Goal: Information Seeking & Learning: Learn about a topic

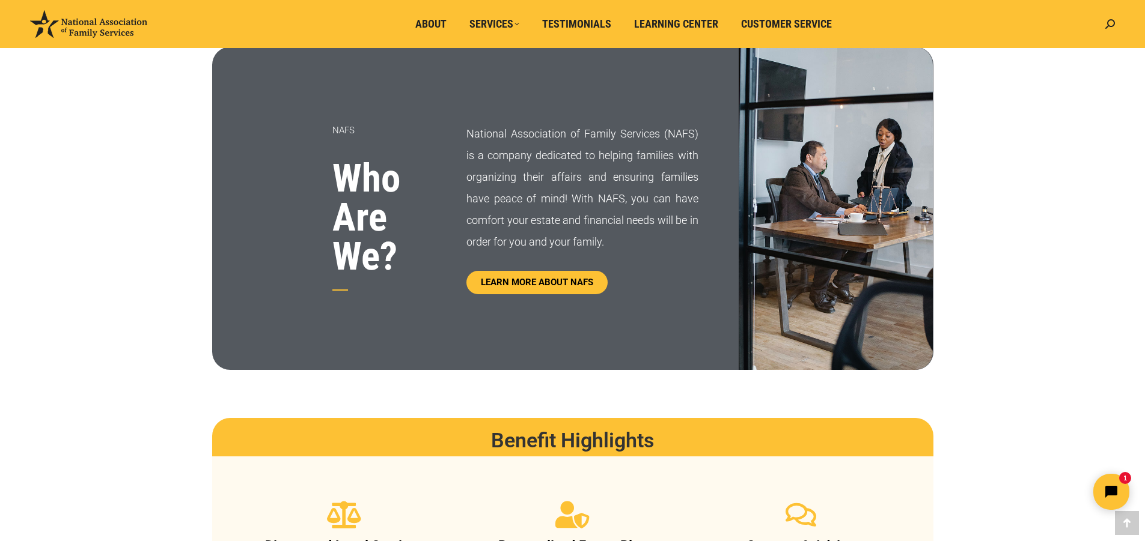
scroll to position [601, 0]
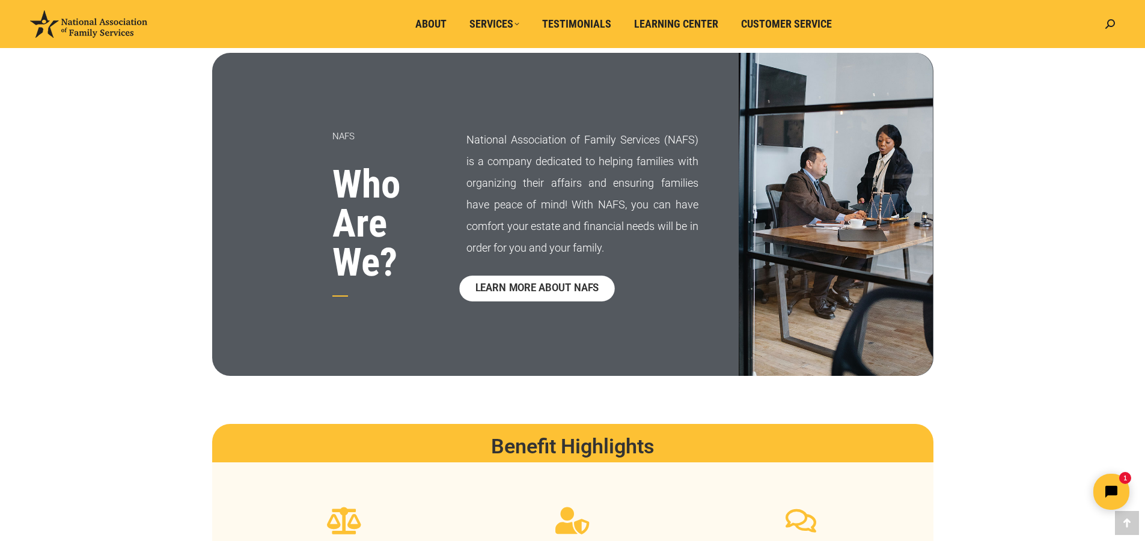
click at [537, 284] on span "LEARN MORE ABOUT NAFS" at bounding box center [537, 289] width 124 height 10
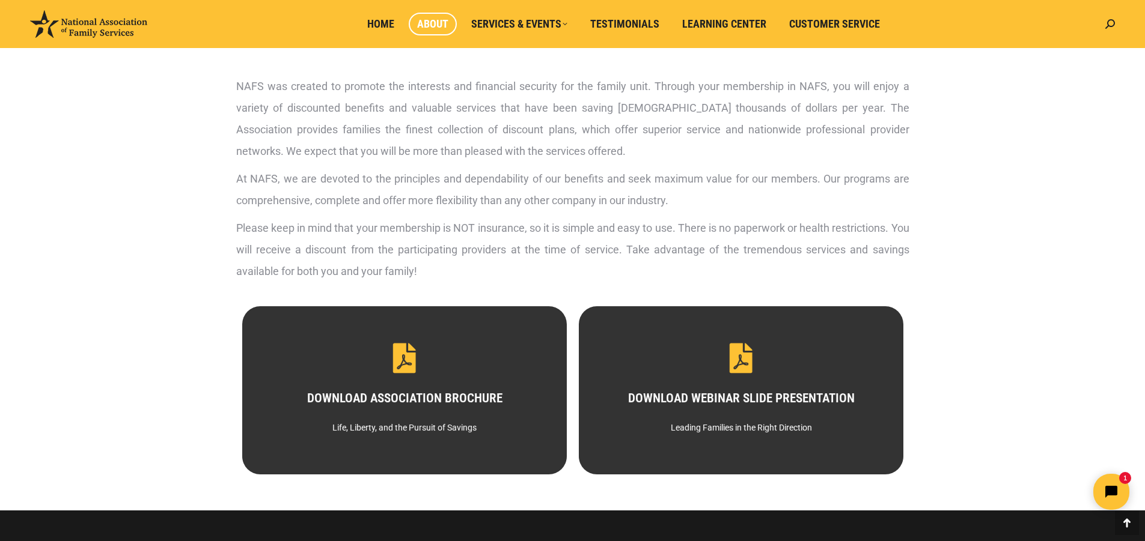
scroll to position [421, 0]
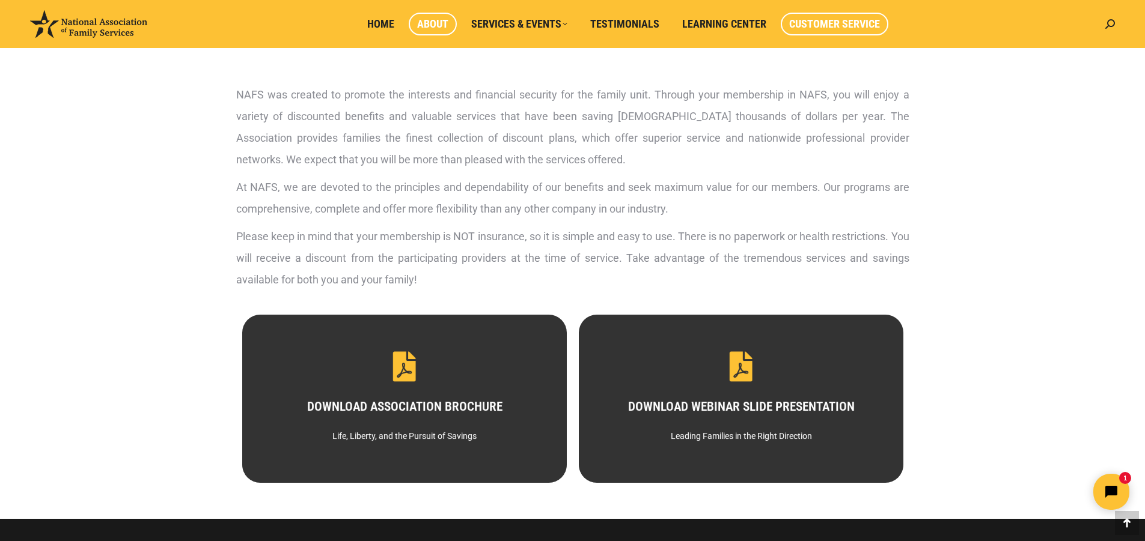
click at [826, 24] on span "Customer Service" at bounding box center [834, 23] width 91 height 13
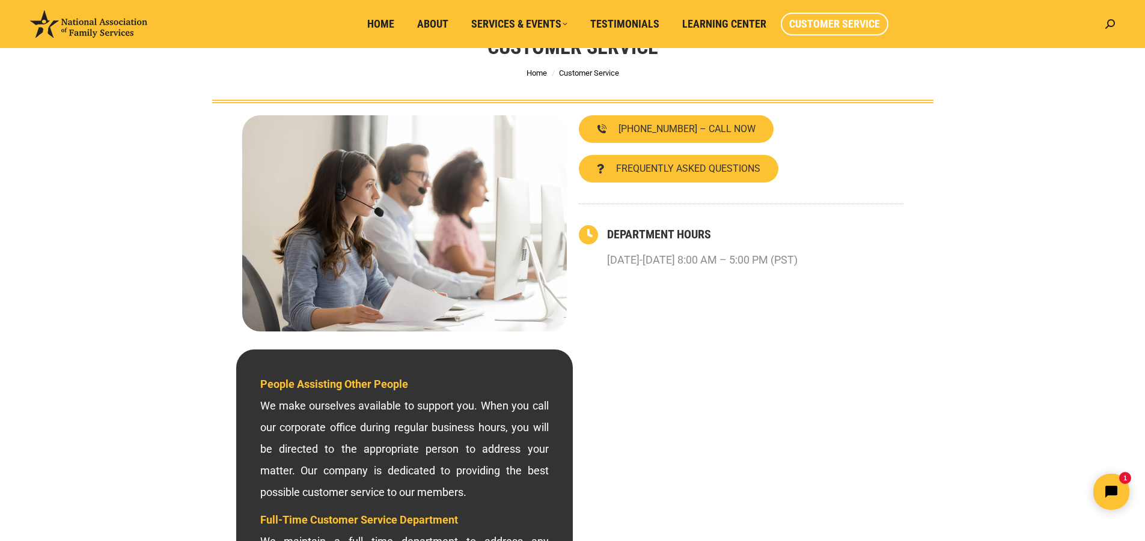
scroll to position [60, 0]
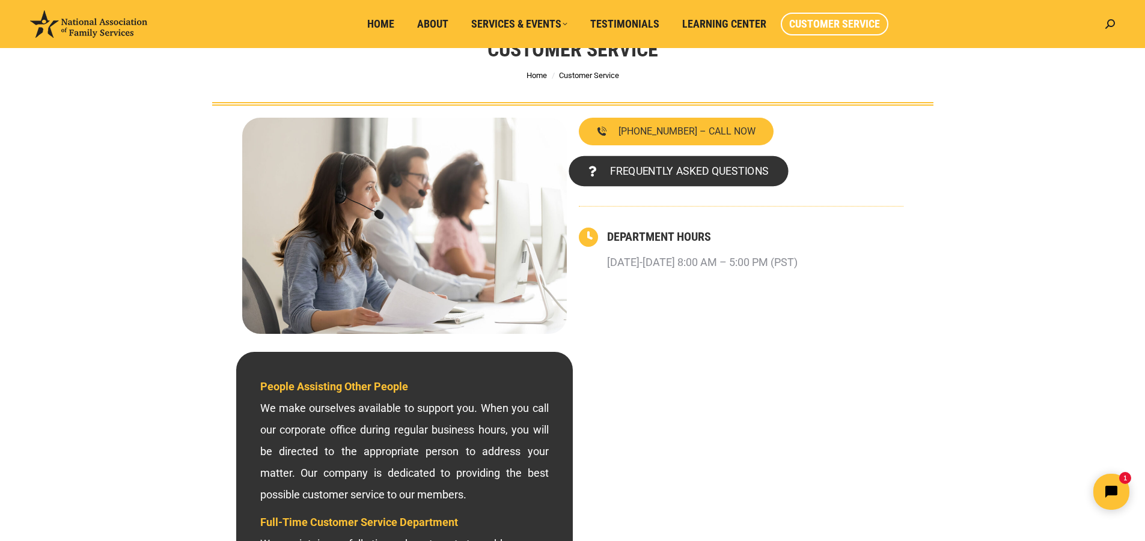
click at [660, 172] on span "FREQUENTLY ASKED QUESTIONS" at bounding box center [688, 171] width 159 height 11
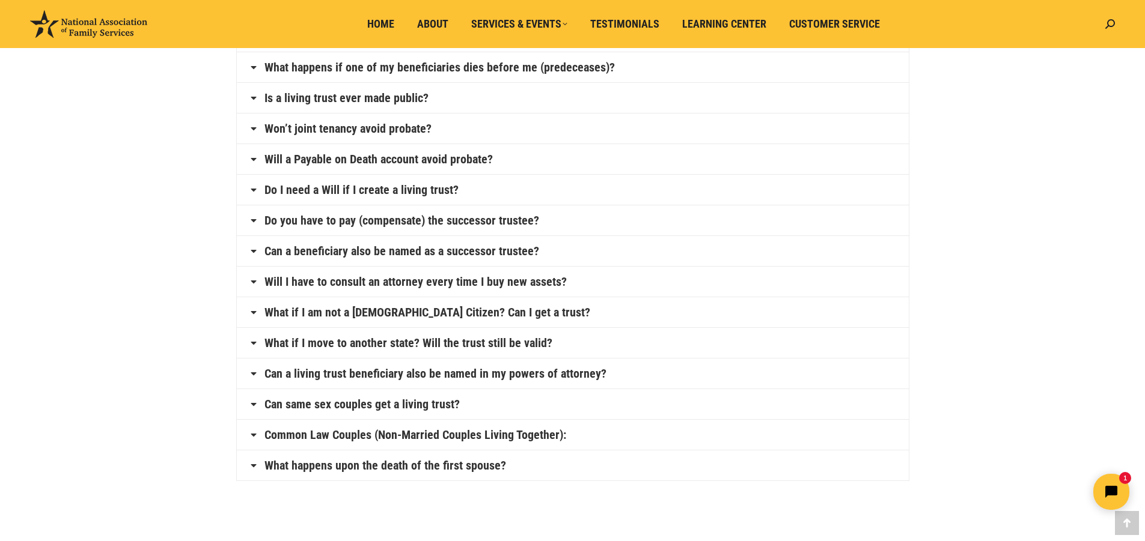
scroll to position [481, 0]
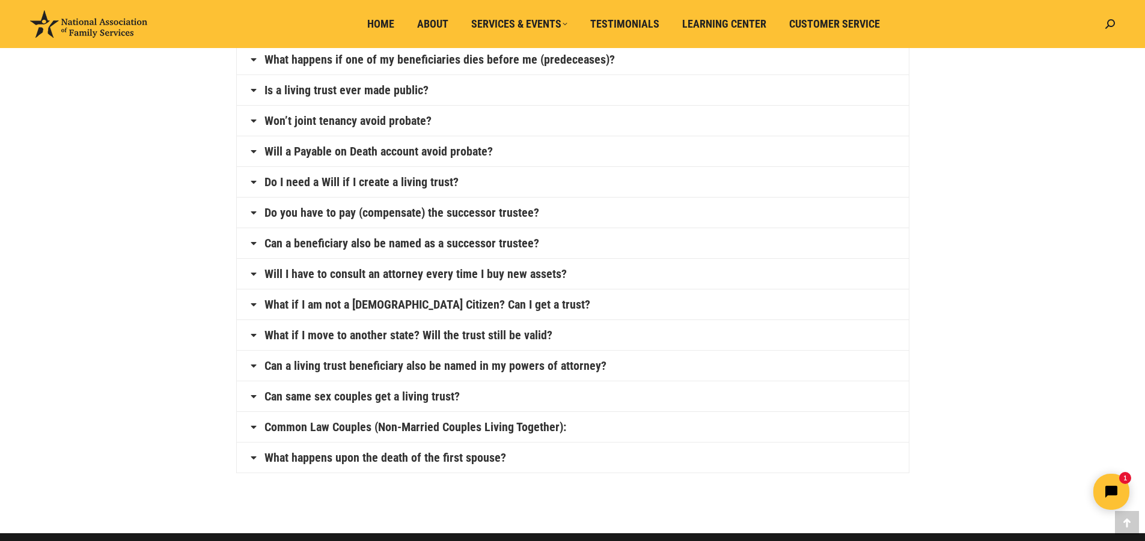
click at [478, 305] on link "What if I am not a U.S. Citizen? Can I get a trust?" at bounding box center [427, 305] width 326 height 12
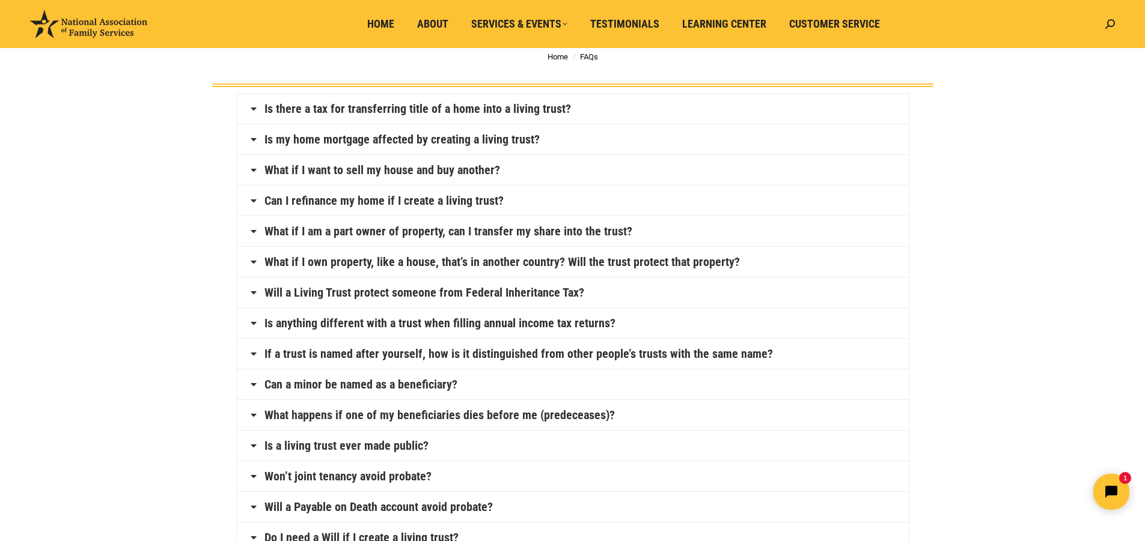
scroll to position [0, 0]
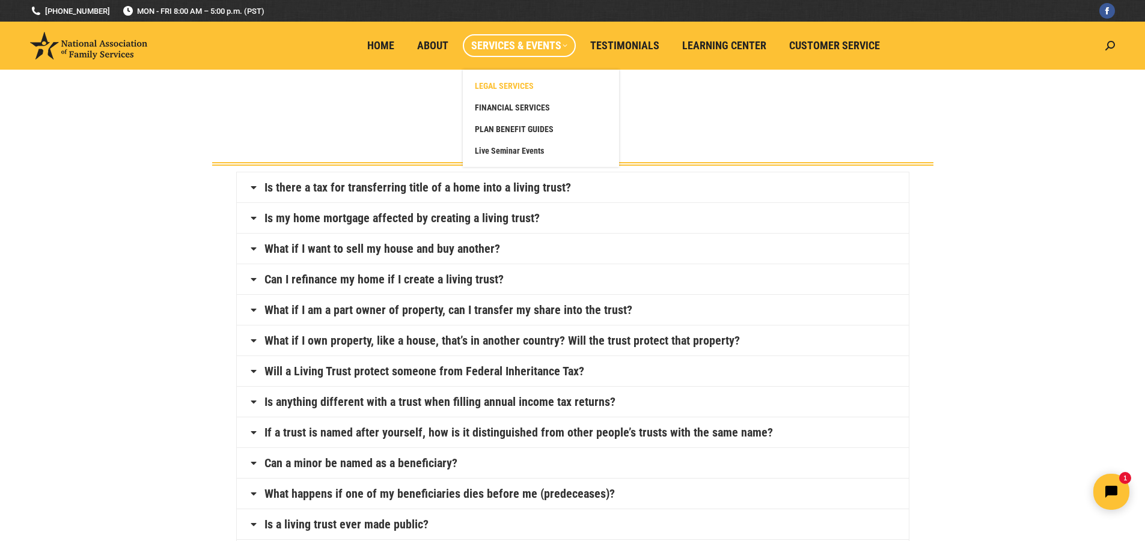
click at [506, 86] on span "LEGAL SERVICES" at bounding box center [504, 86] width 59 height 11
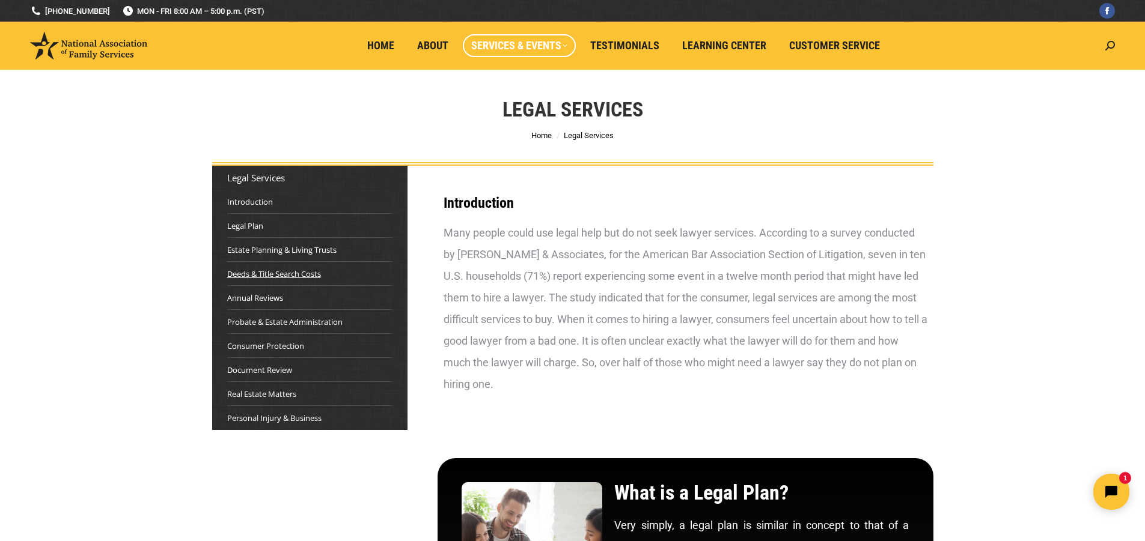
click at [281, 275] on link "Deeds & Title Search Costs" at bounding box center [274, 274] width 94 height 12
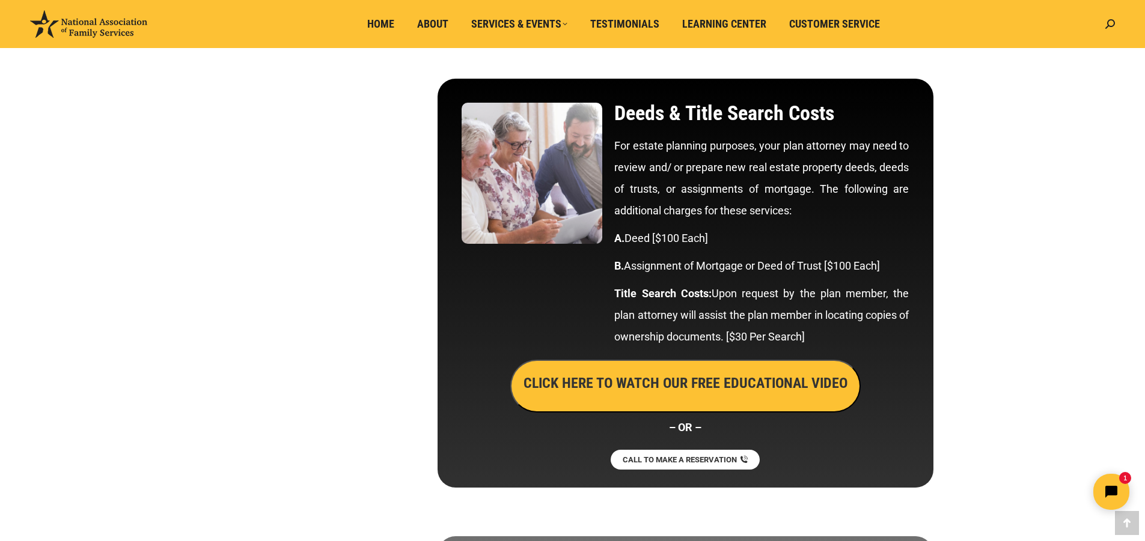
scroll to position [2665, 0]
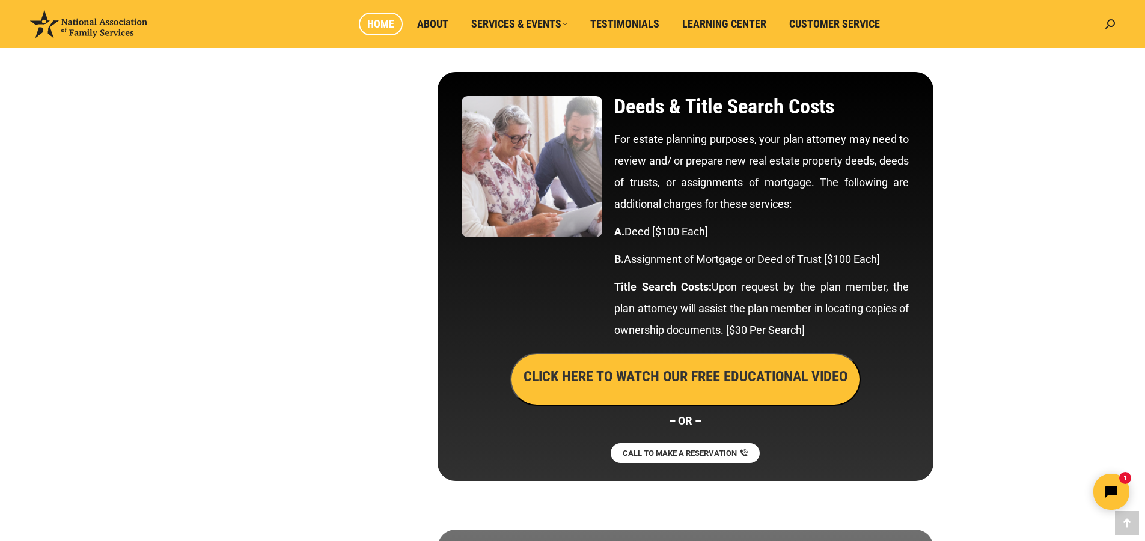
click at [378, 25] on span "Home" at bounding box center [380, 23] width 27 height 13
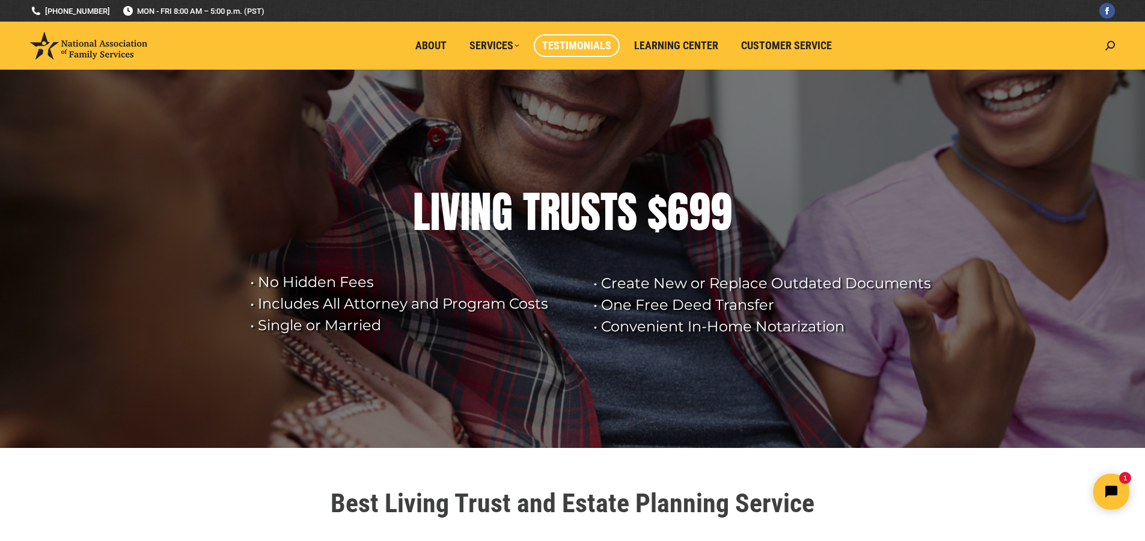
click at [592, 45] on span "Testimonials" at bounding box center [576, 45] width 69 height 13
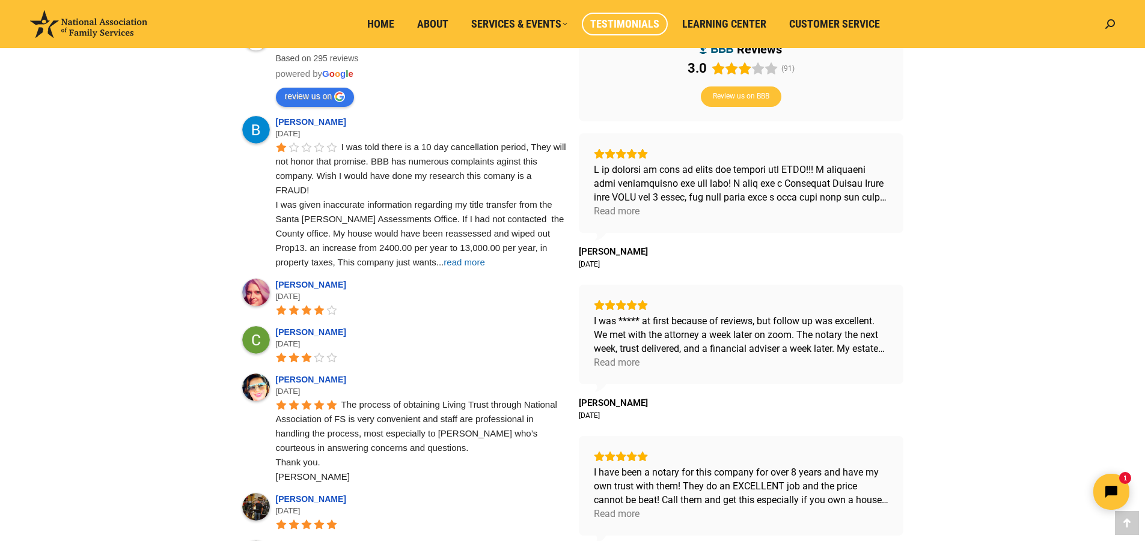
scroll to position [481, 0]
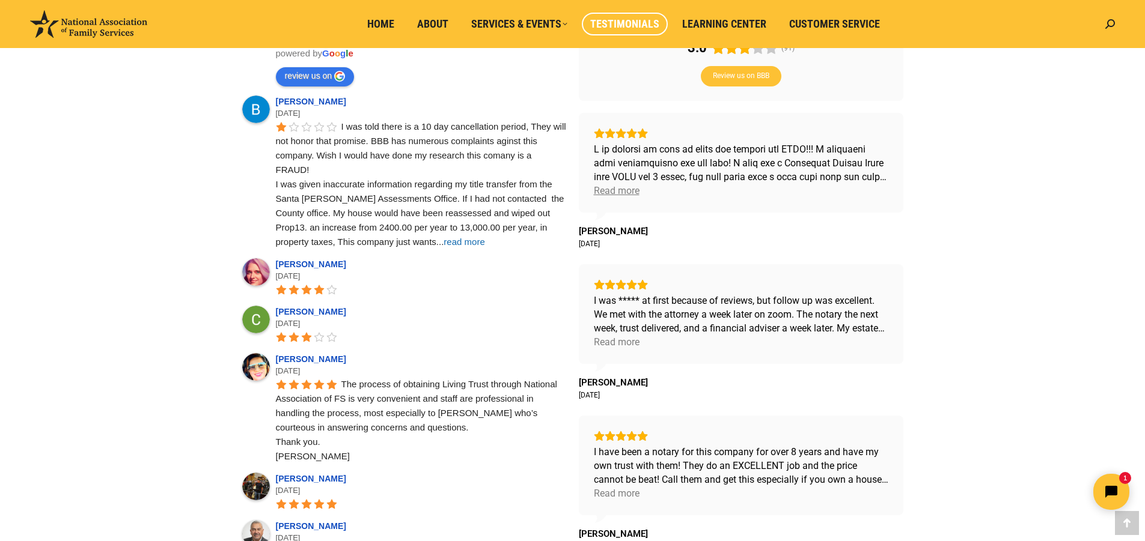
click at [621, 195] on div "Read more" at bounding box center [617, 191] width 46 height 14
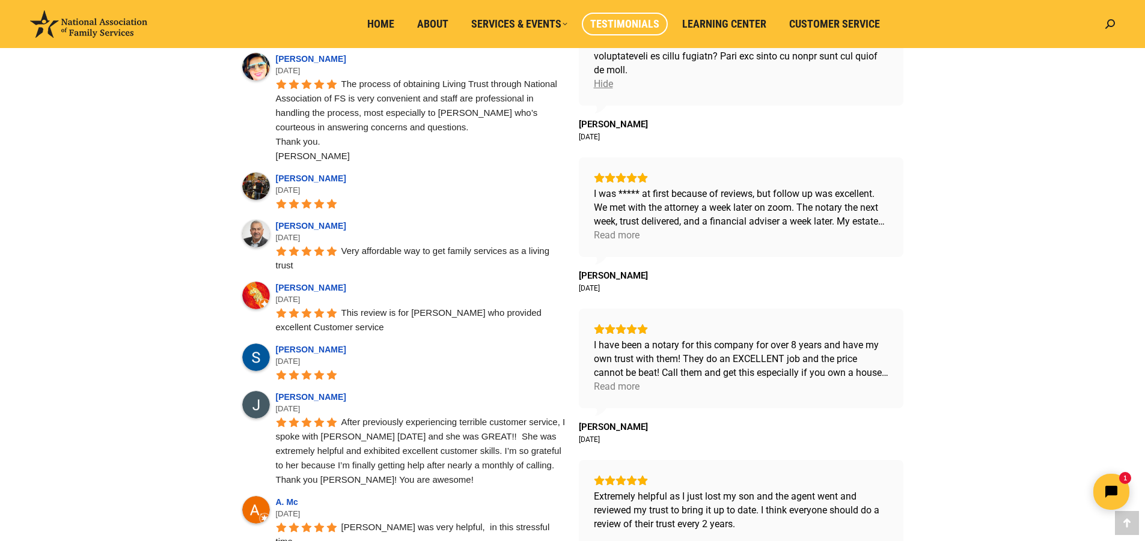
scroll to position [841, 0]
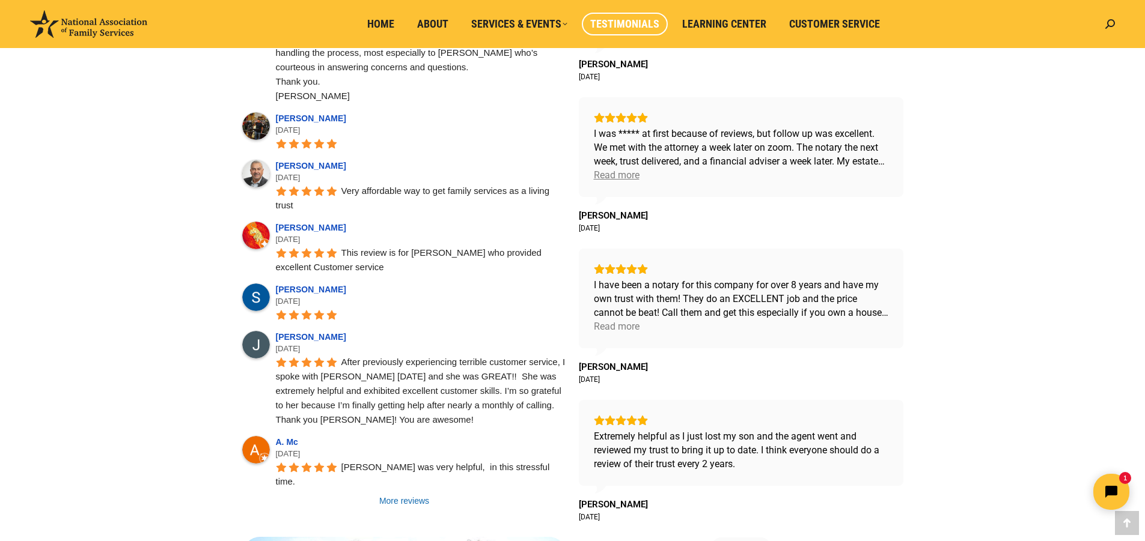
click at [618, 176] on div "Read more" at bounding box center [617, 175] width 46 height 14
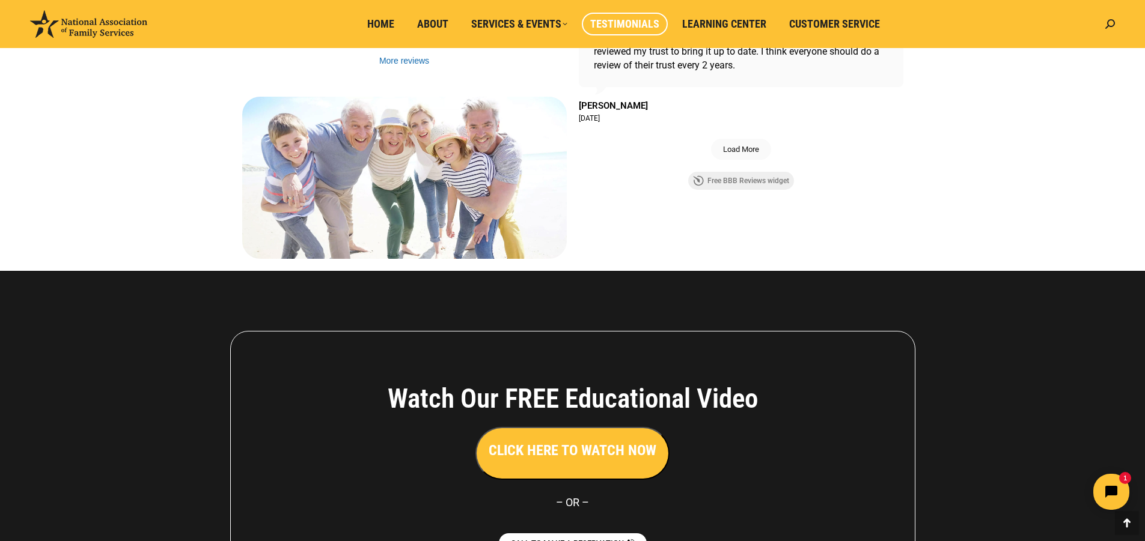
scroll to position [1322, 0]
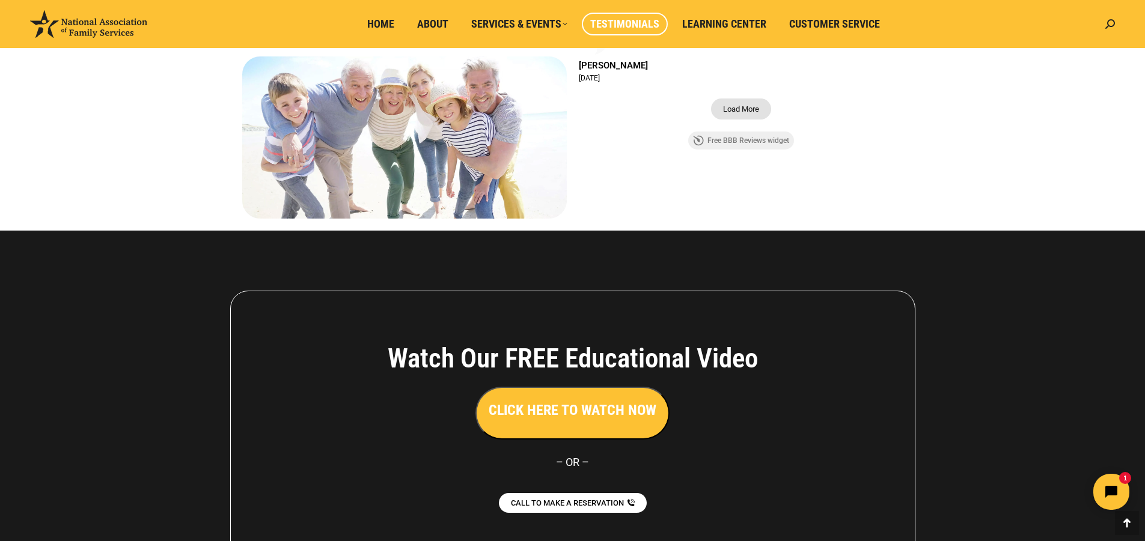
click at [735, 109] on span "Load More" at bounding box center [741, 109] width 36 height 10
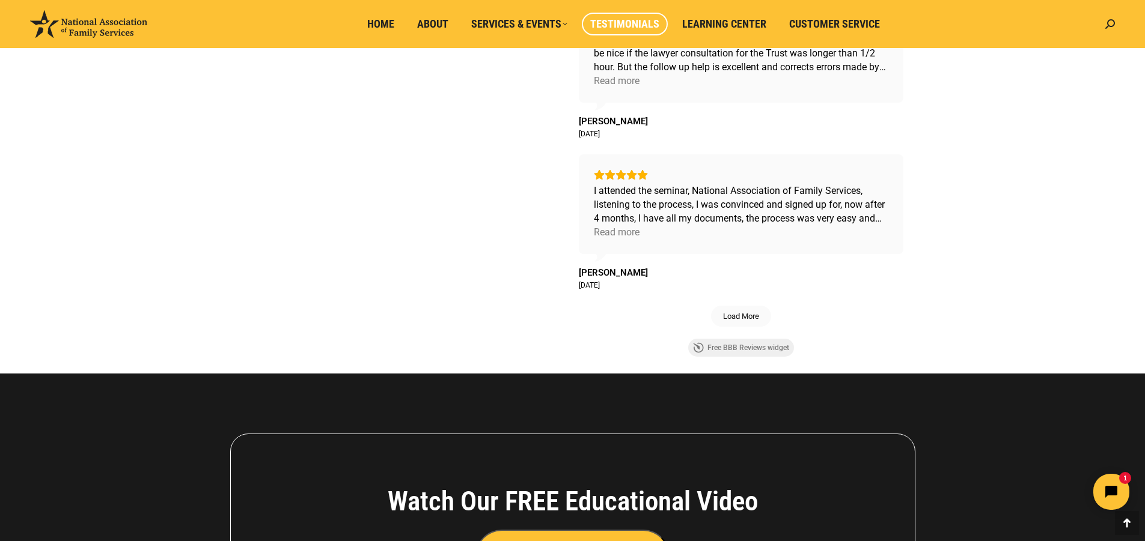
scroll to position [1742, 0]
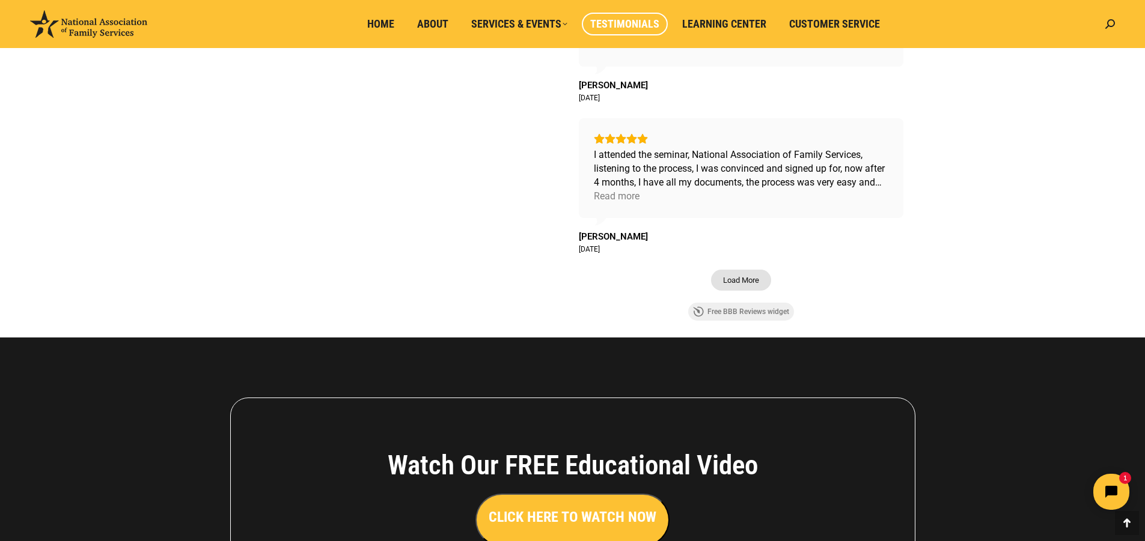
click at [731, 276] on span "Load More" at bounding box center [741, 280] width 36 height 10
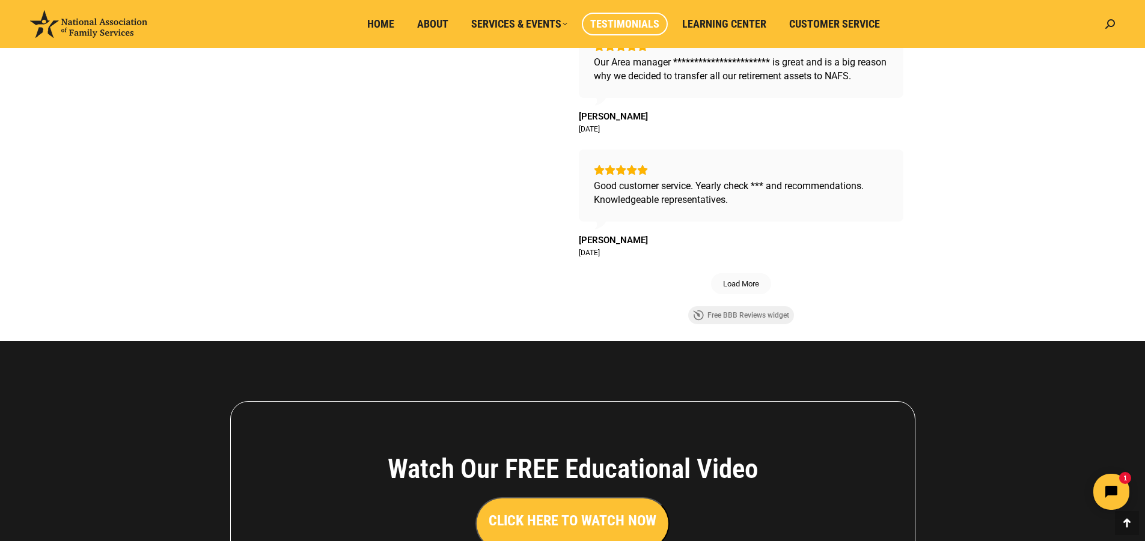
scroll to position [2283, 0]
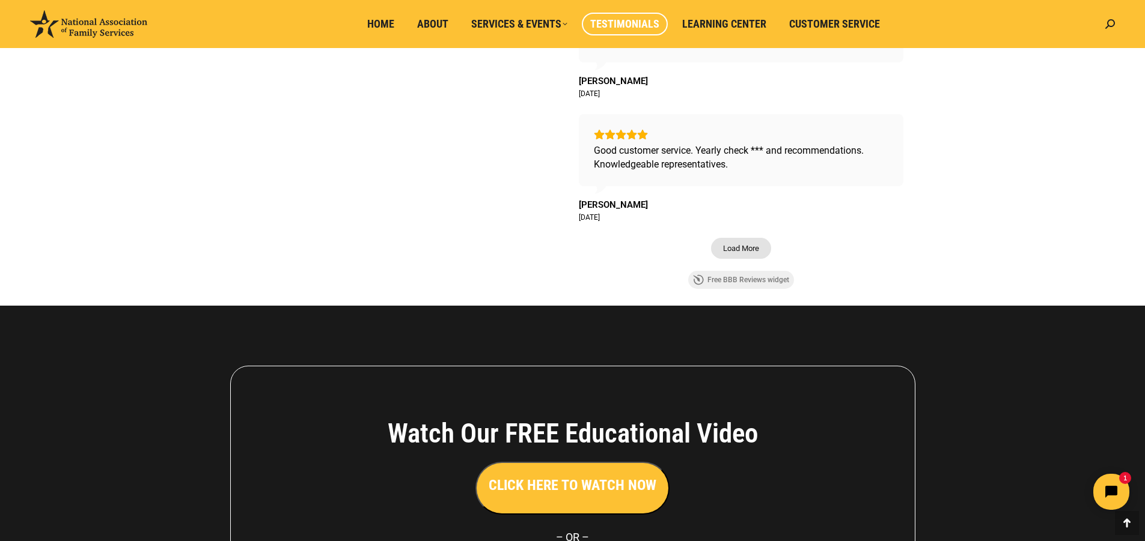
click at [749, 249] on span "Load More" at bounding box center [741, 248] width 36 height 10
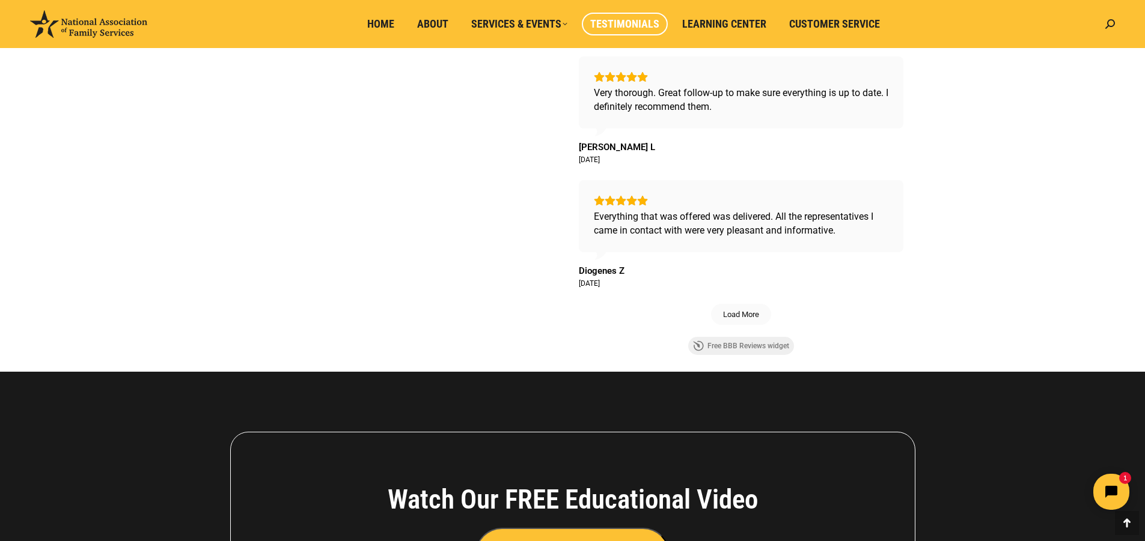
scroll to position [2884, 0]
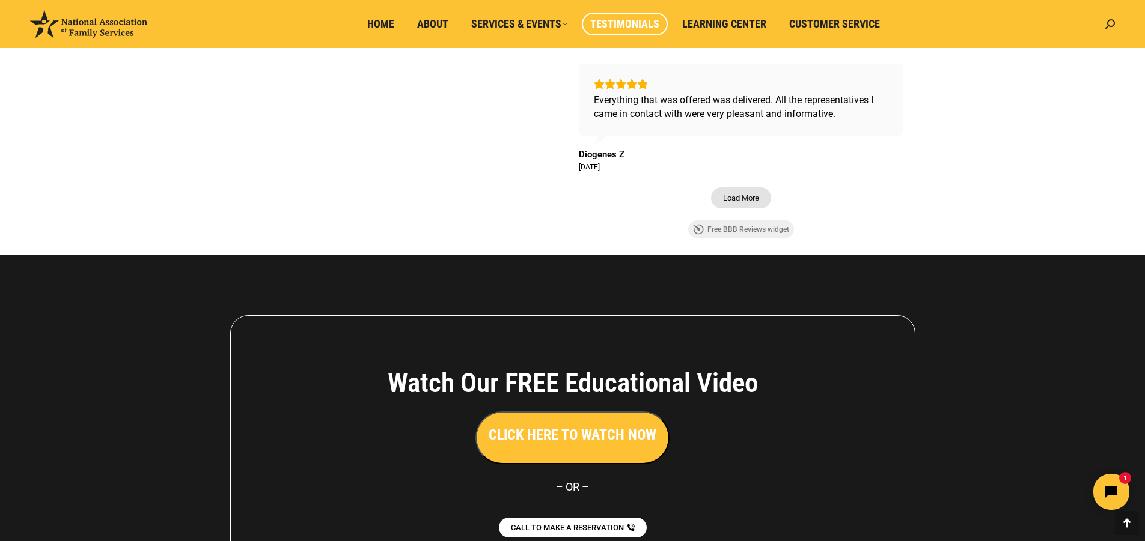
click at [746, 198] on span "Load More" at bounding box center [741, 198] width 36 height 10
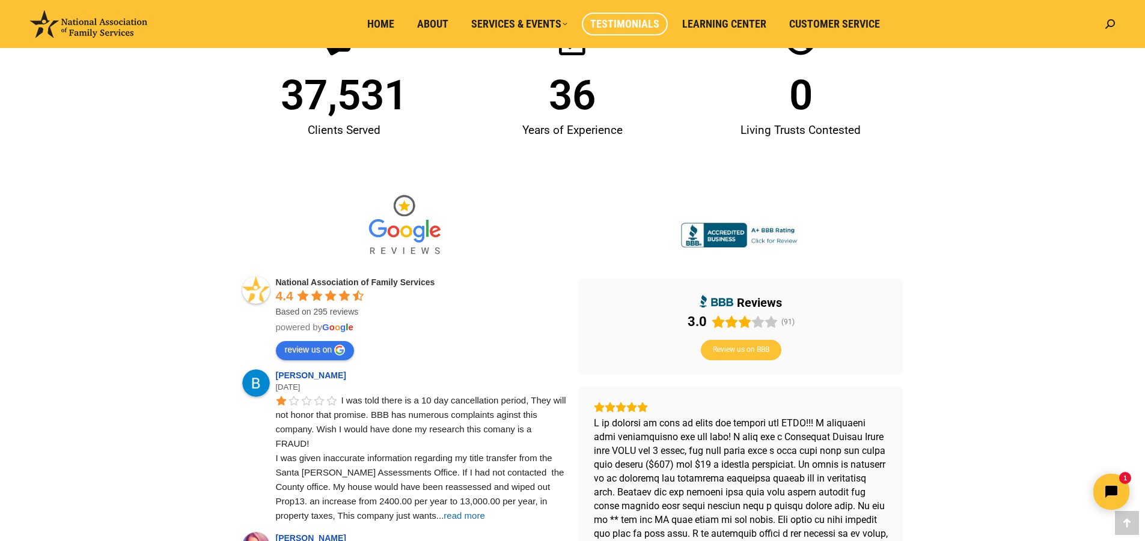
scroll to position [240, 0]
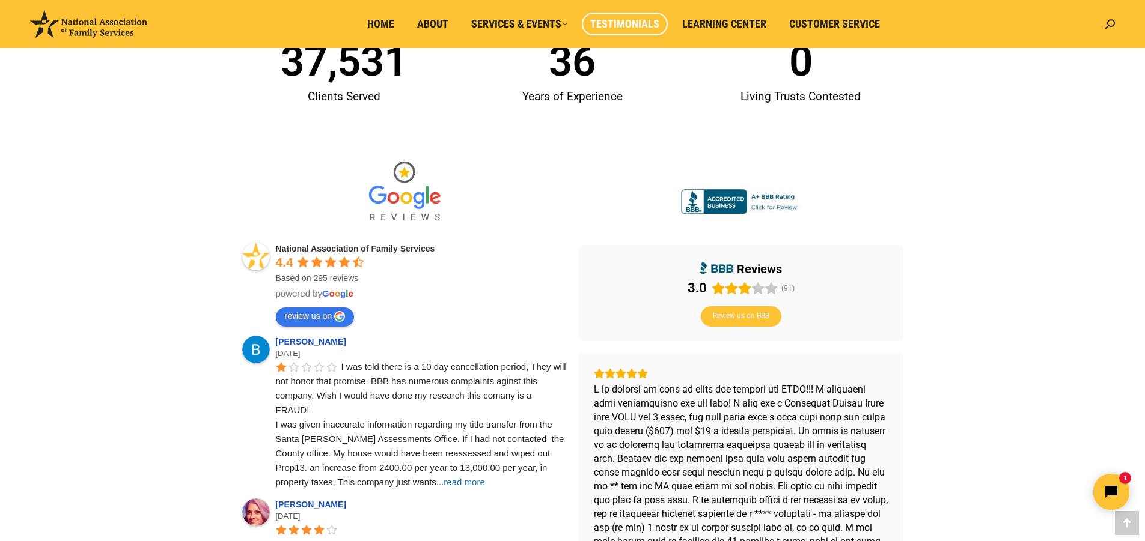
click at [723, 196] on img at bounding box center [741, 201] width 120 height 25
